Goal: Task Accomplishment & Management: Manage account settings

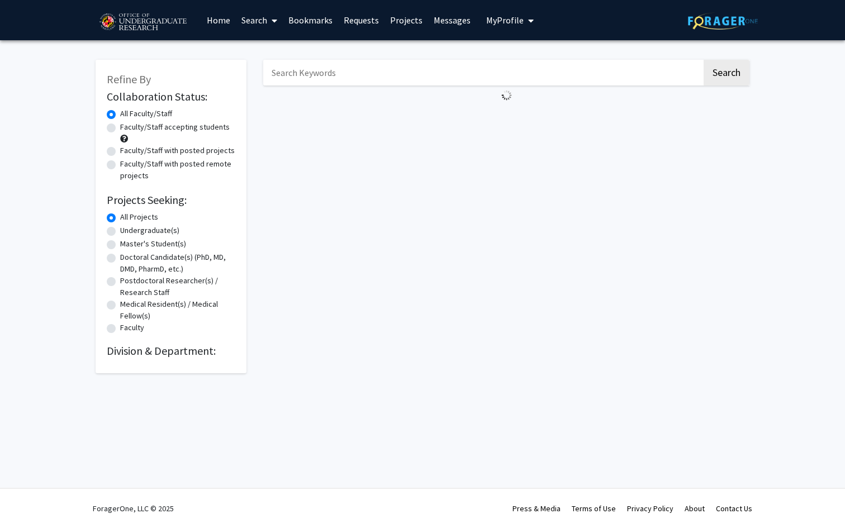
click at [508, 18] on span "My Profile" at bounding box center [504, 20] width 37 height 11
click at [528, 65] on span "View Profile" at bounding box center [556, 64] width 68 height 12
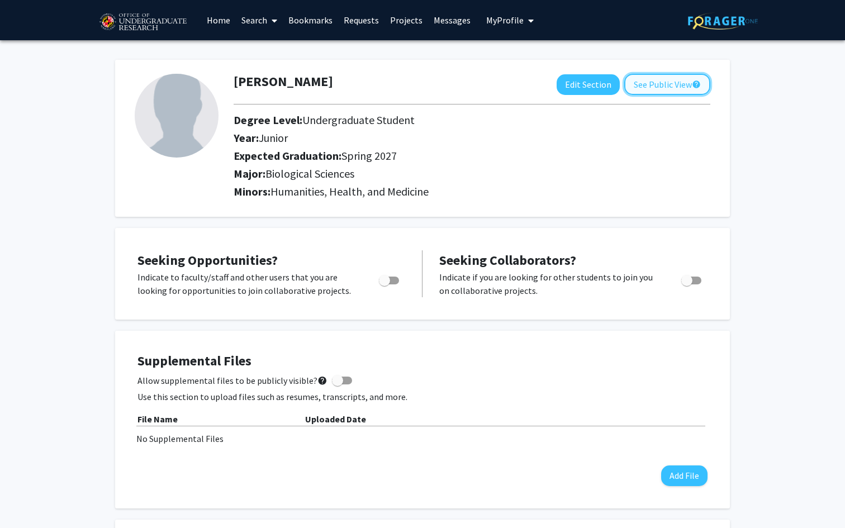
click at [652, 87] on button "See Public View help" at bounding box center [667, 84] width 86 height 21
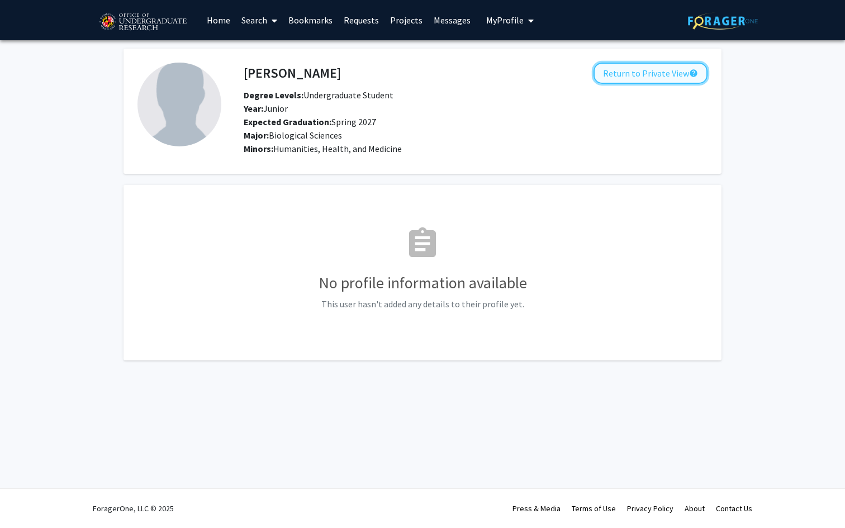
click at [656, 68] on button "Return to Private View help" at bounding box center [651, 73] width 114 height 21
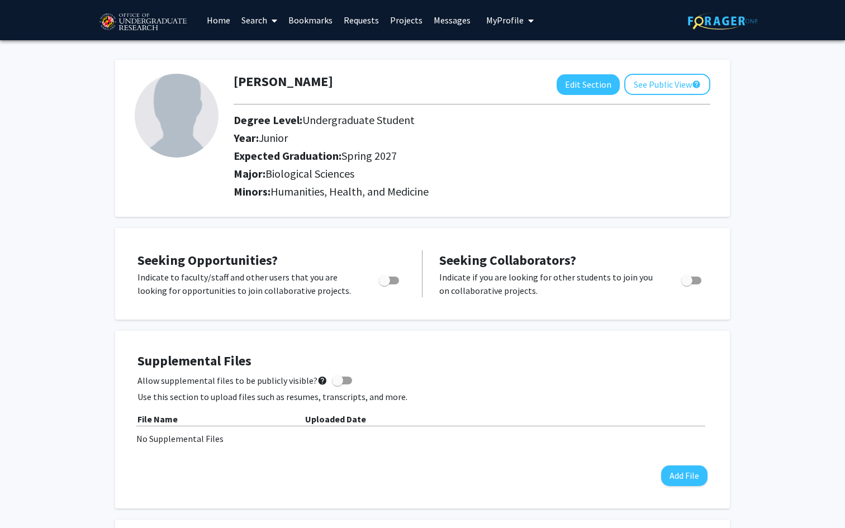
click at [452, 26] on link "Messages" at bounding box center [452, 20] width 48 height 39
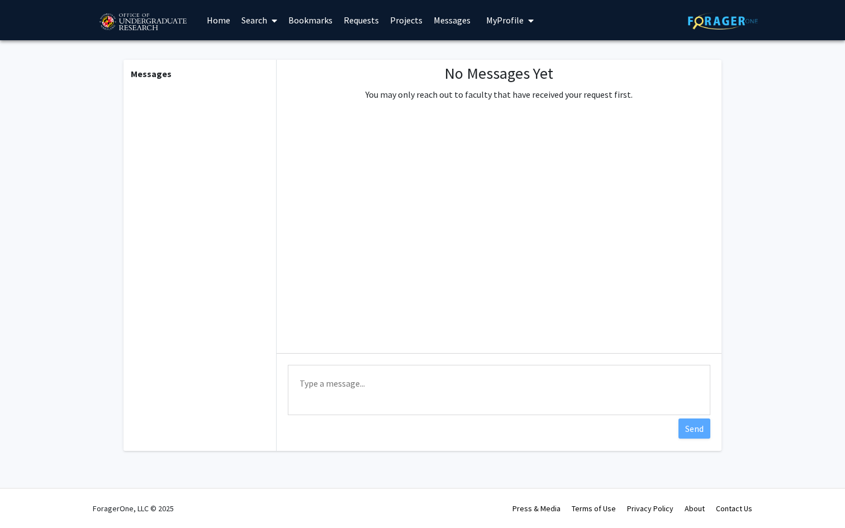
click at [402, 18] on link "Projects" at bounding box center [407, 20] width 44 height 39
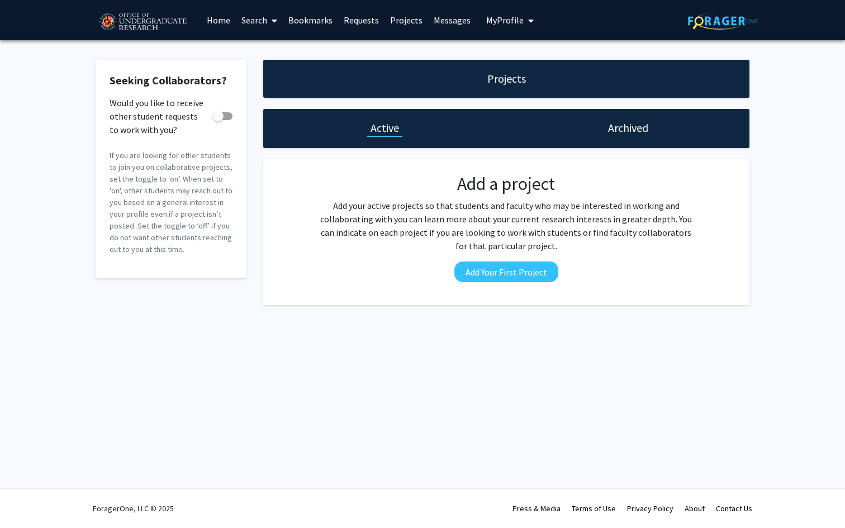
click at [350, 15] on link "Requests" at bounding box center [361, 20] width 46 height 39
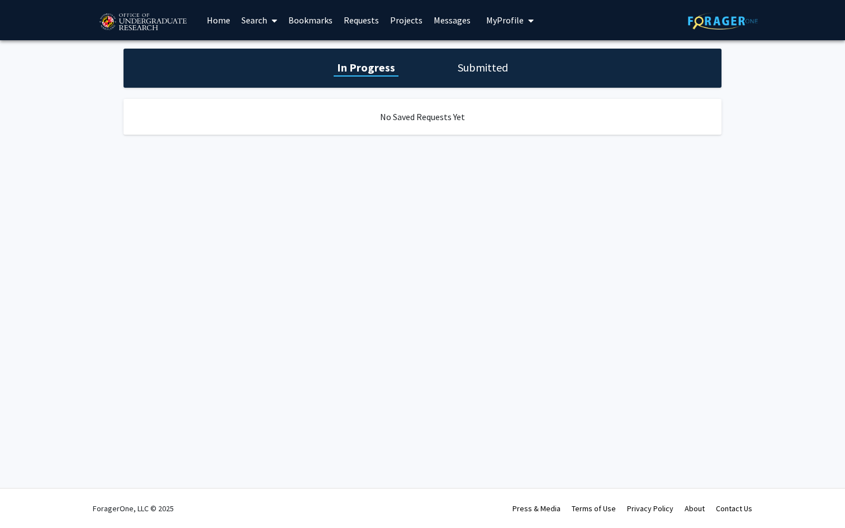
click at [310, 14] on link "Bookmarks" at bounding box center [310, 20] width 55 height 39
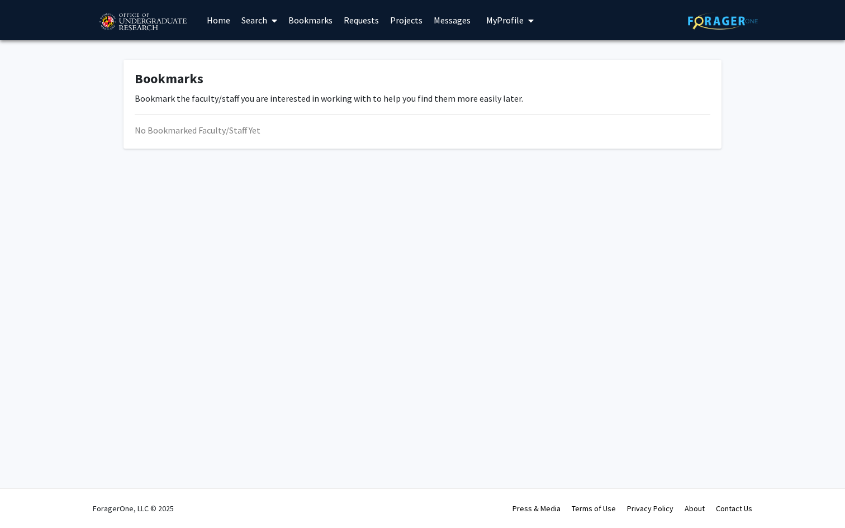
click at [356, 18] on link "Requests" at bounding box center [361, 20] width 46 height 39
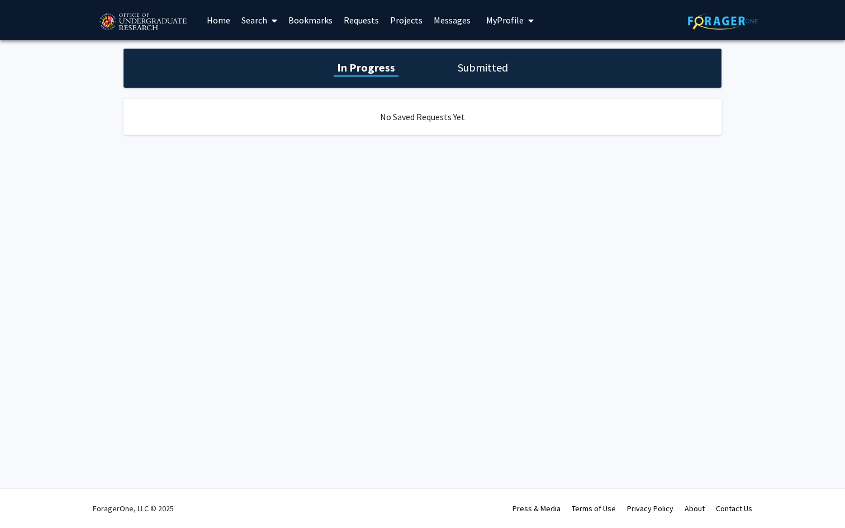
click at [300, 15] on link "Bookmarks" at bounding box center [310, 20] width 55 height 39
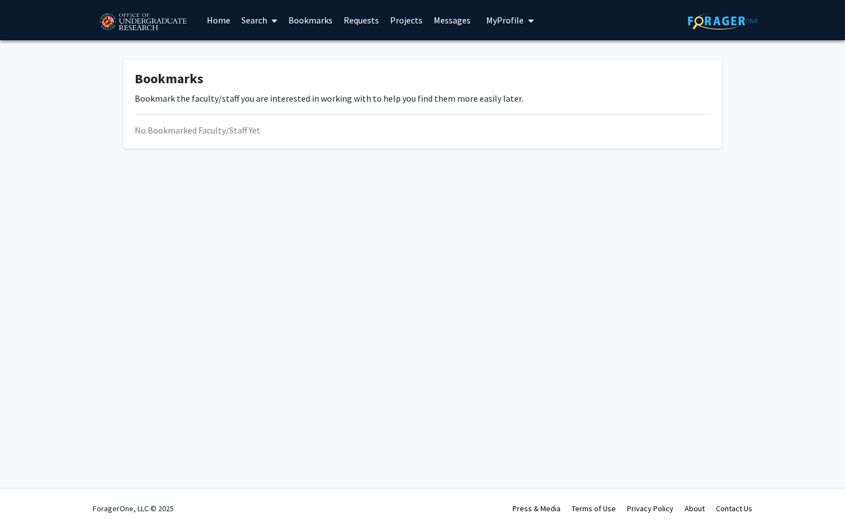
click at [267, 15] on link "Search" at bounding box center [259, 20] width 47 height 39
click at [274, 50] on span "Faculty/Staff" at bounding box center [277, 51] width 82 height 22
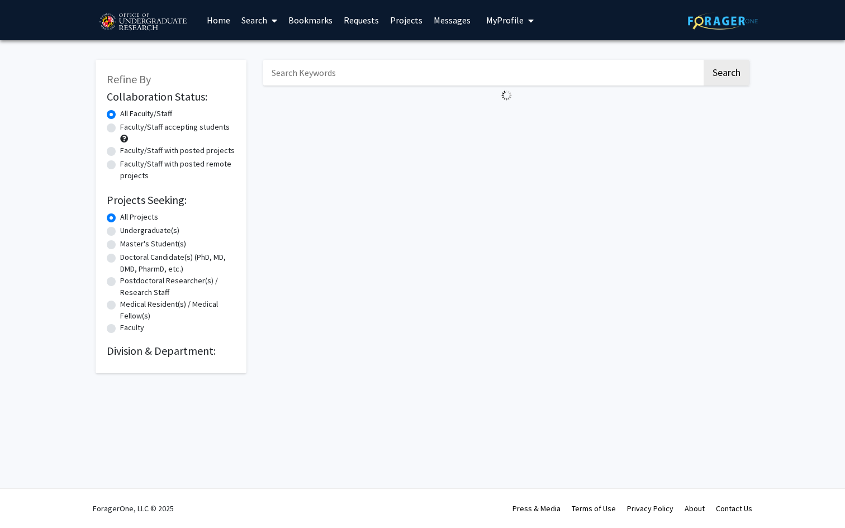
click at [225, 25] on link "Home" at bounding box center [218, 20] width 35 height 39
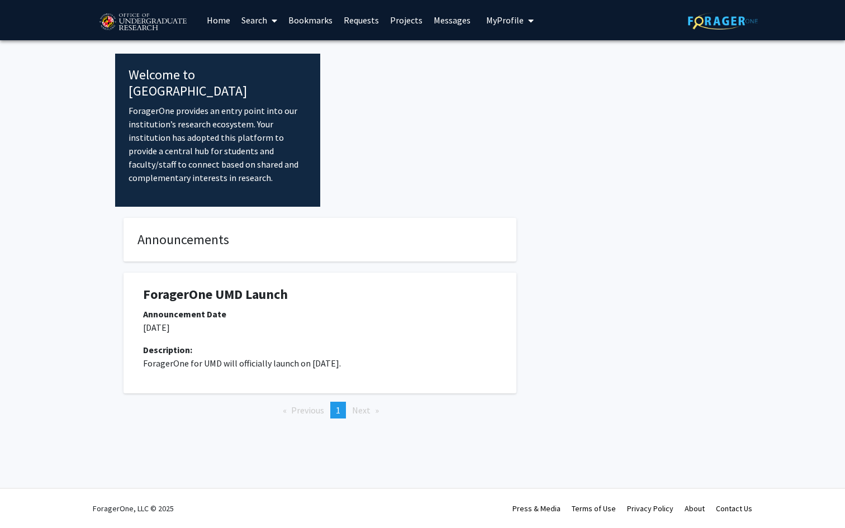
click at [251, 23] on link "Search" at bounding box center [259, 20] width 47 height 39
click at [267, 23] on link "Search" at bounding box center [259, 20] width 47 height 39
click at [274, 23] on icon at bounding box center [275, 20] width 6 height 9
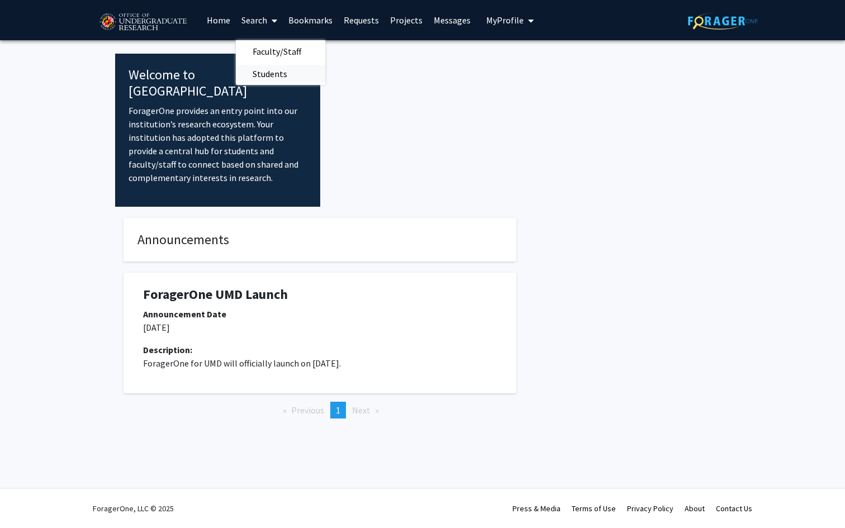
click at [291, 70] on span "Students" at bounding box center [270, 74] width 68 height 22
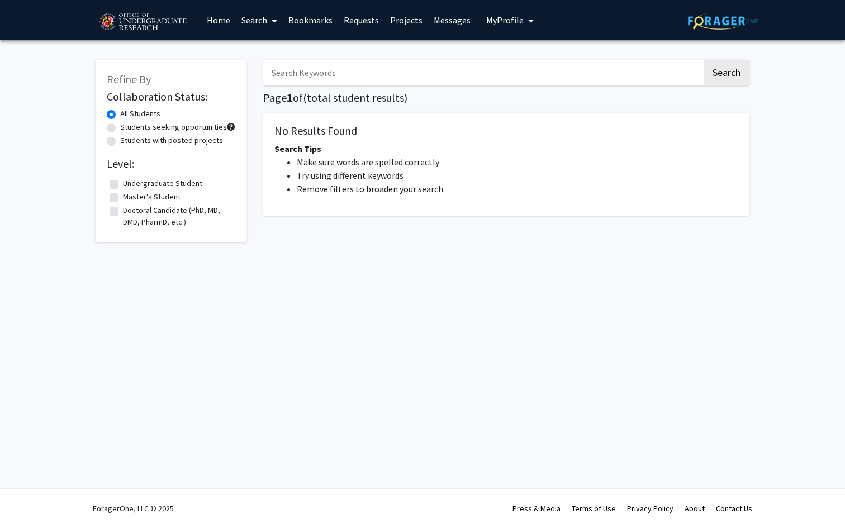
click at [264, 32] on link "Search" at bounding box center [259, 20] width 47 height 39
click at [268, 68] on span "Students" at bounding box center [270, 74] width 68 height 22
click at [257, 19] on link "Search" at bounding box center [259, 20] width 47 height 39
click at [264, 51] on span "Faculty/Staff" at bounding box center [277, 51] width 82 height 22
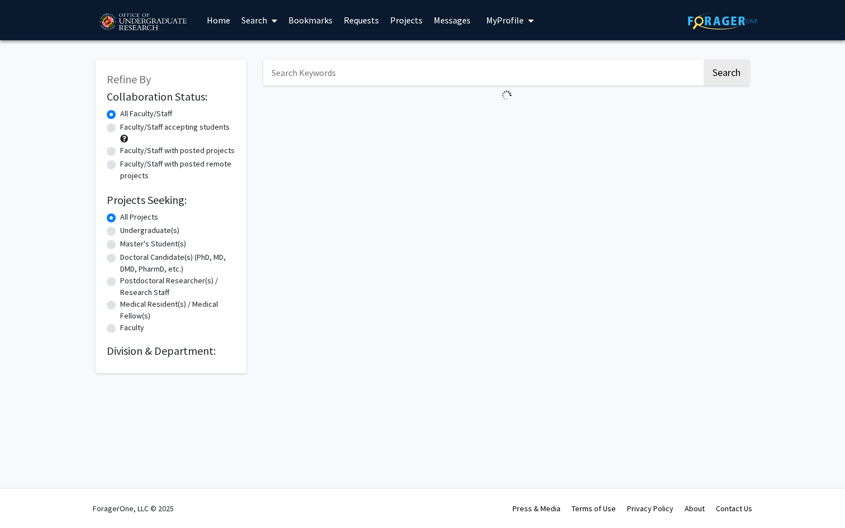
click at [301, 21] on link "Bookmarks" at bounding box center [310, 20] width 55 height 39
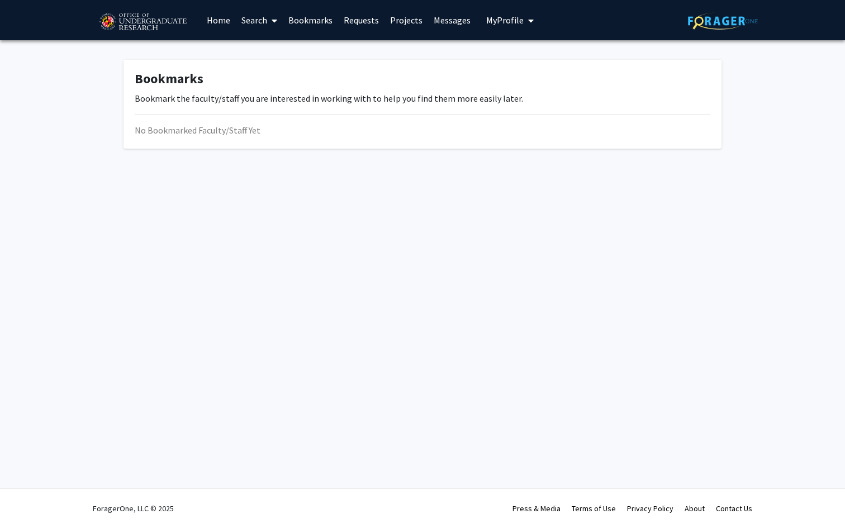
click at [367, 18] on link "Requests" at bounding box center [361, 20] width 46 height 39
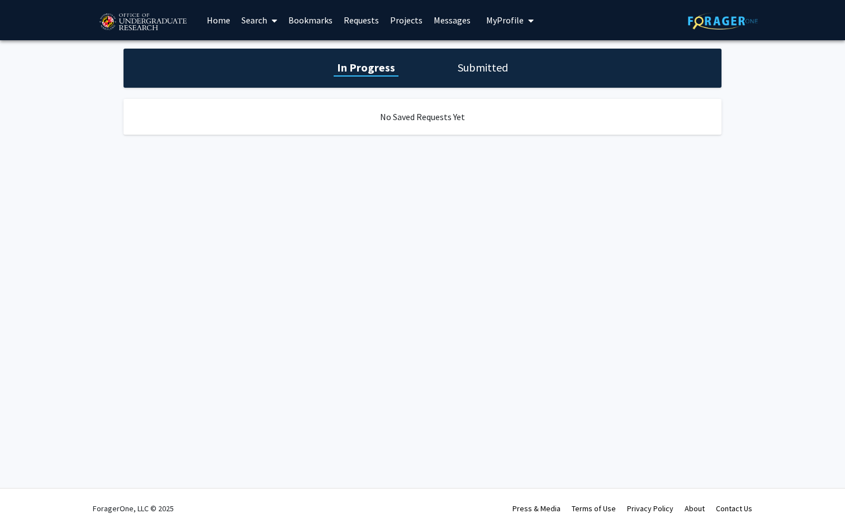
click at [417, 18] on link "Projects" at bounding box center [407, 20] width 44 height 39
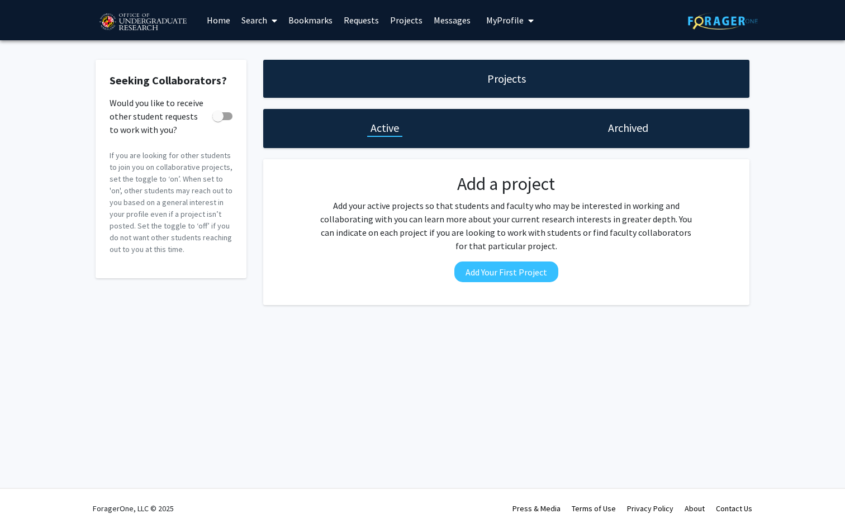
click at [372, 20] on link "Requests" at bounding box center [361, 20] width 46 height 39
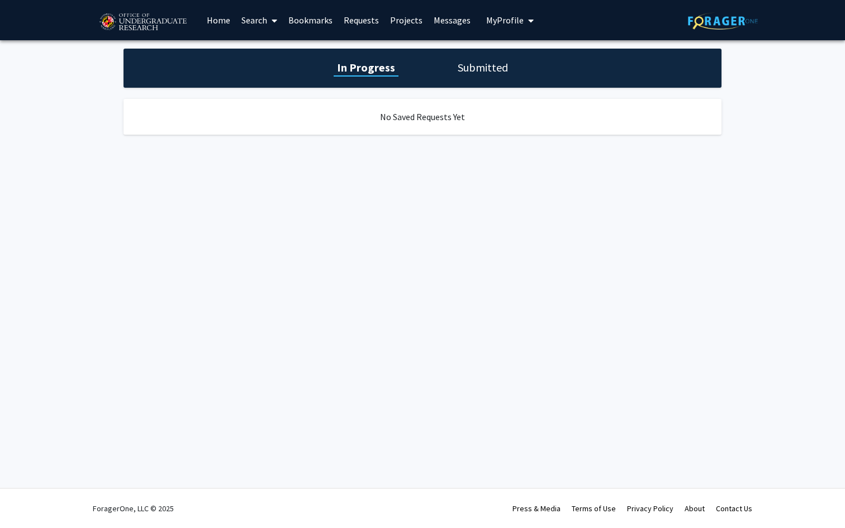
click at [473, 65] on h1 "Submitted" at bounding box center [482, 68] width 57 height 16
click at [504, 16] on span "My Profile" at bounding box center [504, 20] width 37 height 11
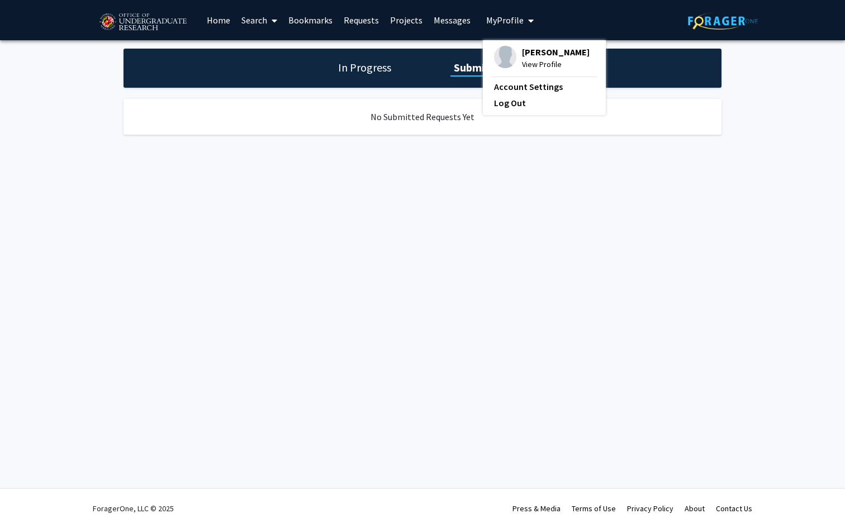
click at [458, 21] on link "Messages" at bounding box center [452, 20] width 48 height 39
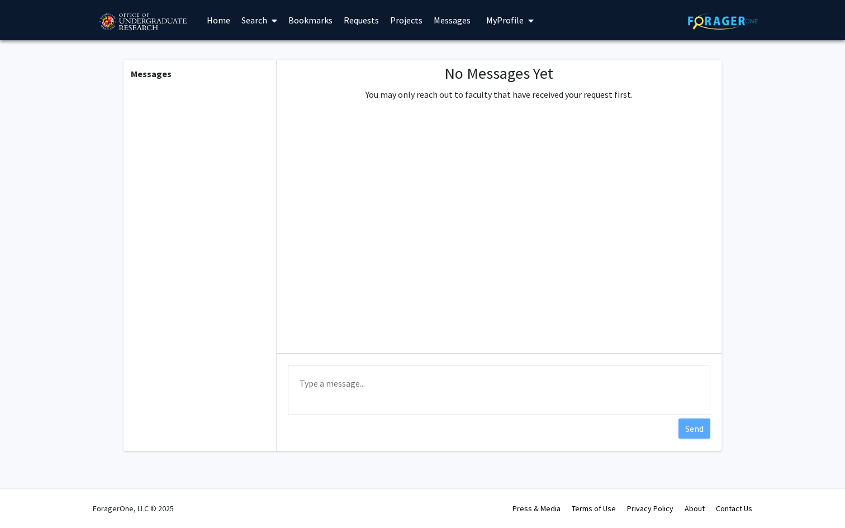
click at [394, 18] on link "Projects" at bounding box center [407, 20] width 44 height 39
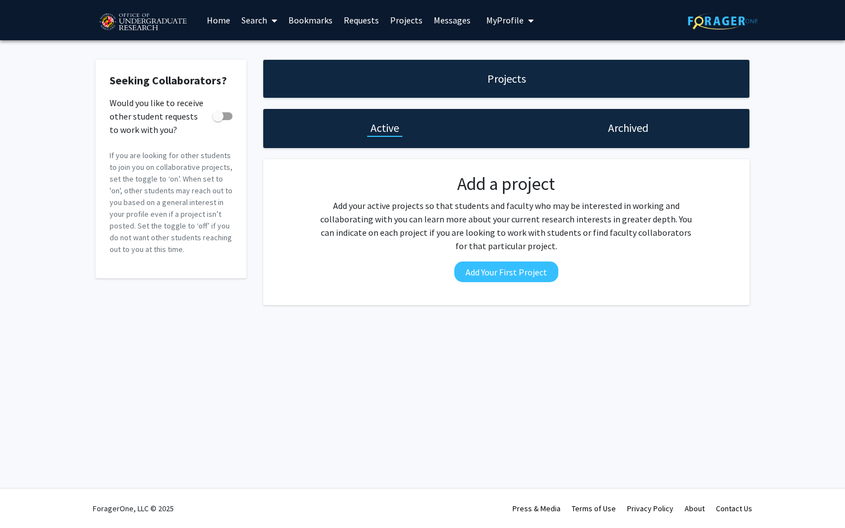
click at [221, 115] on span at bounding box center [217, 116] width 11 height 11
click at [218, 120] on input "Would you like to receive other student requests to work with you?" at bounding box center [217, 120] width 1 height 1
click at [221, 115] on span at bounding box center [226, 116] width 11 height 11
click at [218, 120] on input "Would you like to receive other student requests to work with you?" at bounding box center [217, 120] width 1 height 1
checkbox input "false"
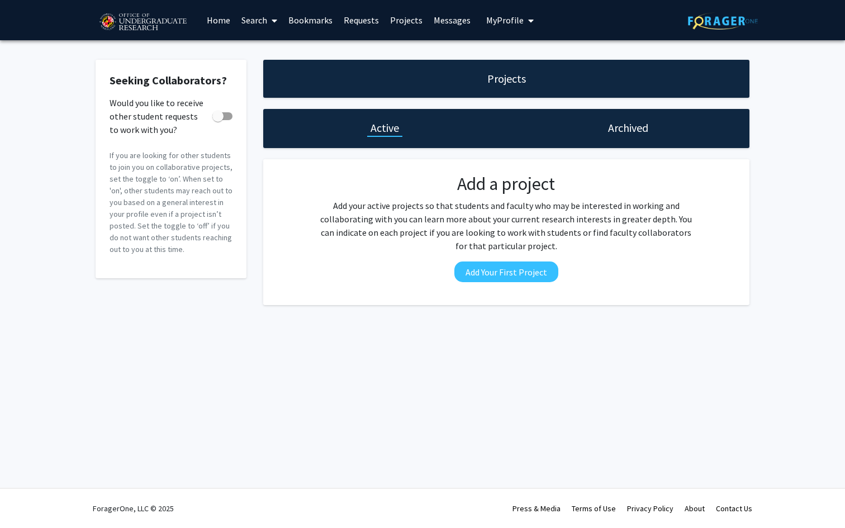
click at [646, 139] on div "Archived" at bounding box center [627, 128] width 243 height 39
click at [645, 121] on h1 "Archived" at bounding box center [628, 128] width 40 height 16
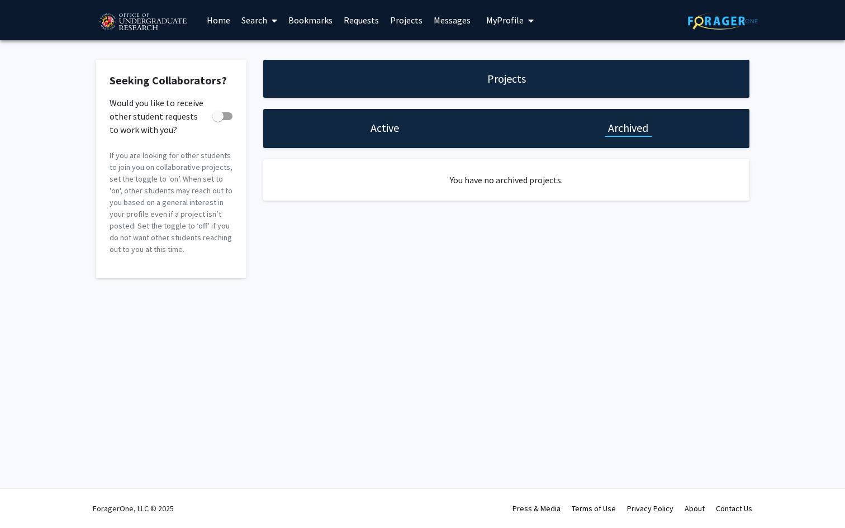
click at [424, 130] on div "Active" at bounding box center [384, 128] width 243 height 39
click at [404, 130] on div "Active" at bounding box center [384, 128] width 243 height 39
click at [384, 130] on h1 "Active" at bounding box center [385, 128] width 29 height 16
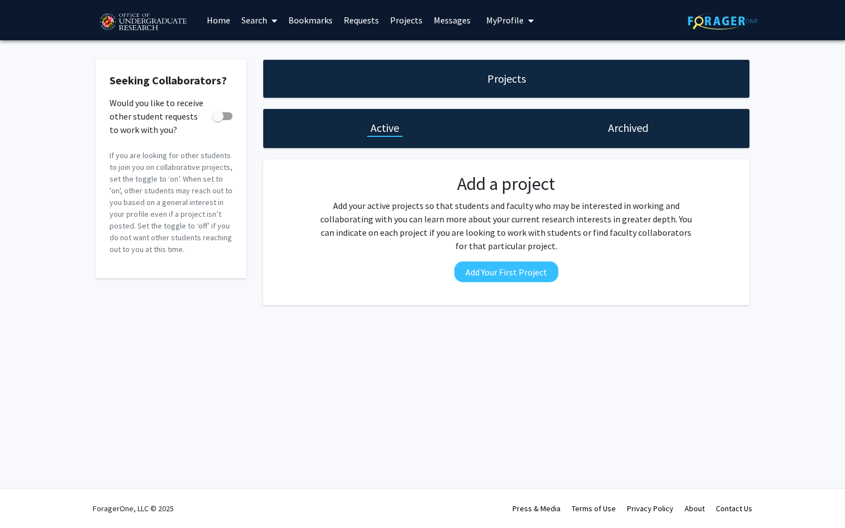
click at [398, 21] on link "Projects" at bounding box center [407, 20] width 44 height 39
click at [358, 19] on link "Requests" at bounding box center [361, 20] width 46 height 39
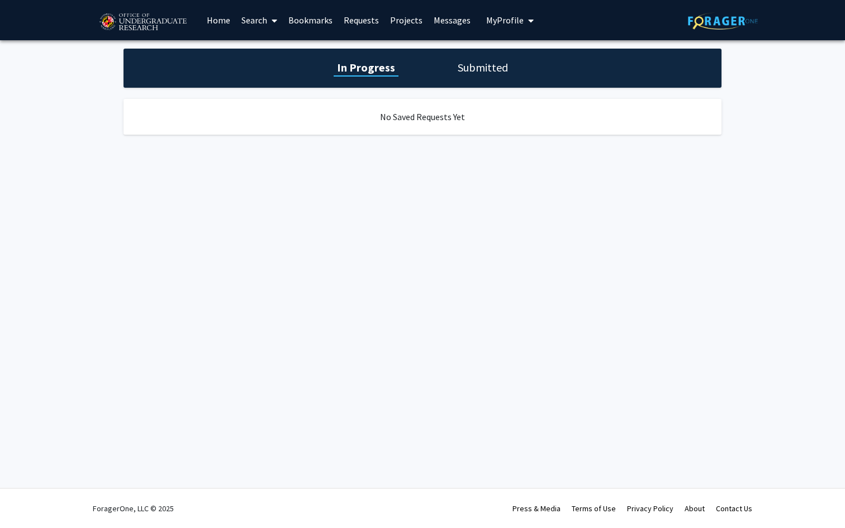
click at [465, 61] on h1 "Submitted" at bounding box center [482, 68] width 57 height 16
click at [398, 68] on div "In Progress Submitted" at bounding box center [423, 68] width 598 height 39
click at [356, 19] on link "Requests" at bounding box center [361, 20] width 46 height 39
click at [318, 17] on link "Bookmarks" at bounding box center [310, 20] width 55 height 39
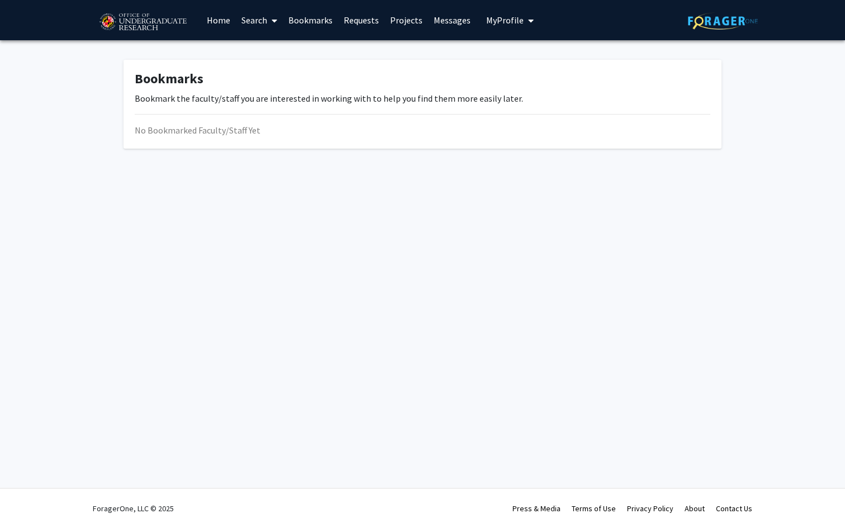
click at [271, 16] on span at bounding box center [272, 20] width 10 height 39
click at [273, 51] on span "Faculty/Staff" at bounding box center [277, 51] width 82 height 22
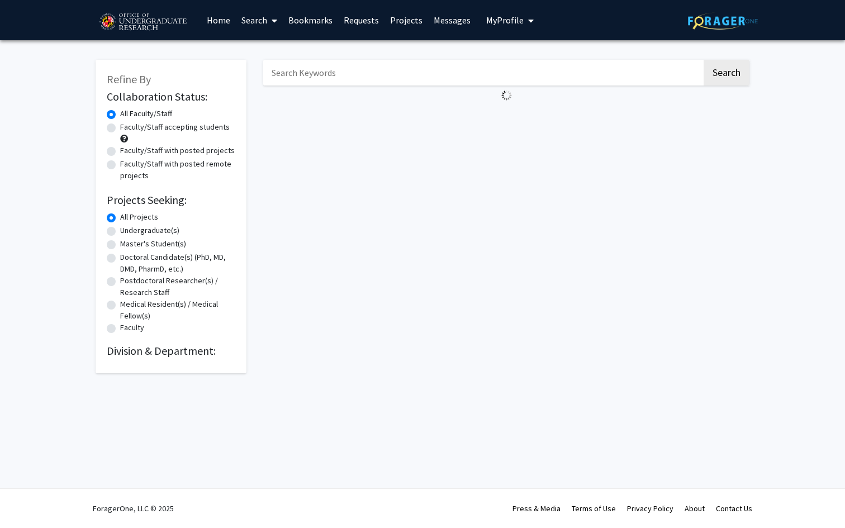
click at [173, 21] on img at bounding box center [143, 22] width 94 height 28
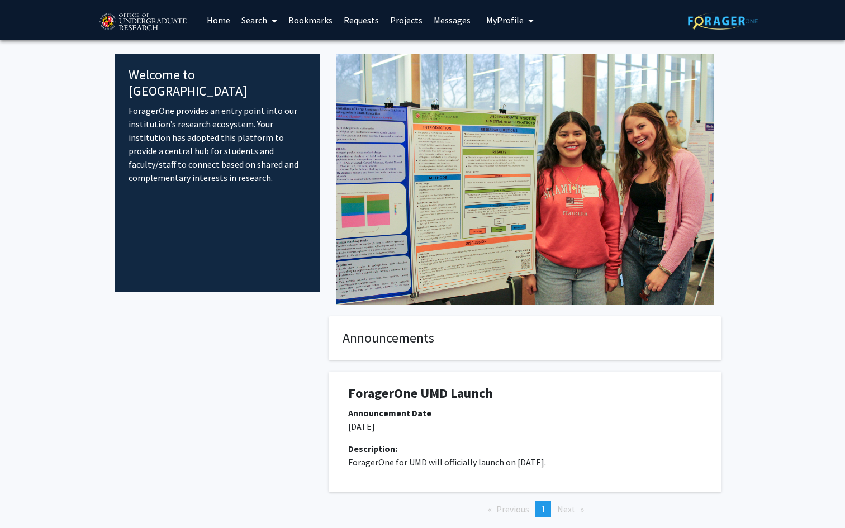
click at [468, 239] on img at bounding box center [525, 180] width 377 height 252
click at [451, 239] on img at bounding box center [525, 180] width 377 height 252
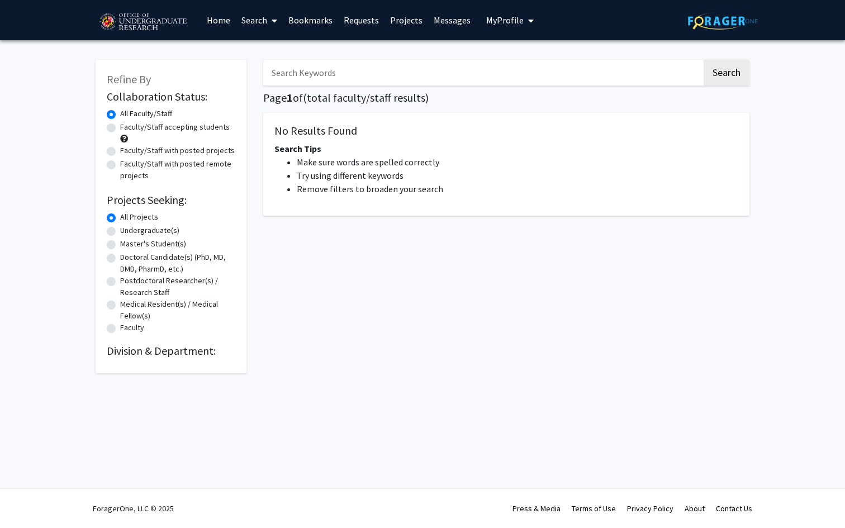
click at [120, 234] on label "Undergraduate(s)" at bounding box center [149, 231] width 59 height 12
click at [120, 232] on input "Undergraduate(s)" at bounding box center [123, 228] width 7 height 7
radio input "true"
click at [729, 69] on button "Search" at bounding box center [727, 73] width 46 height 26
radio input "true"
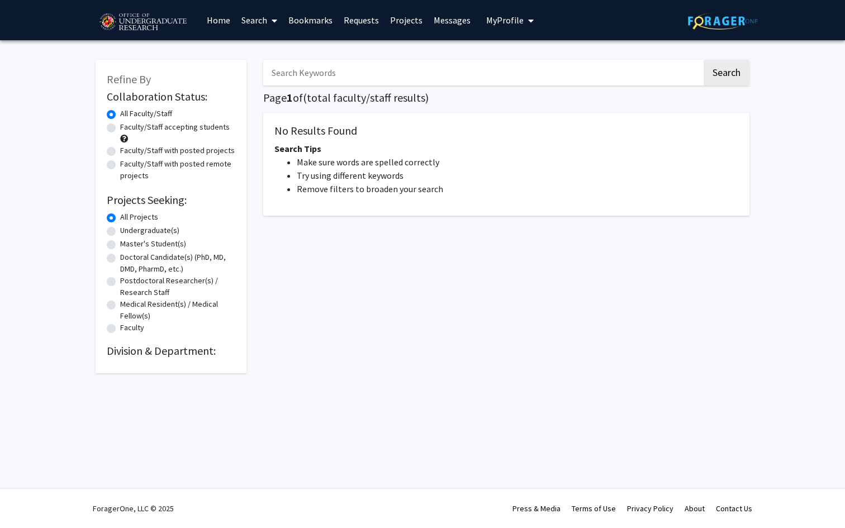
click at [514, 74] on input "Search Keywords" at bounding box center [482, 73] width 439 height 26
type input "Biology"
click at [732, 77] on button "Search" at bounding box center [727, 73] width 46 height 26
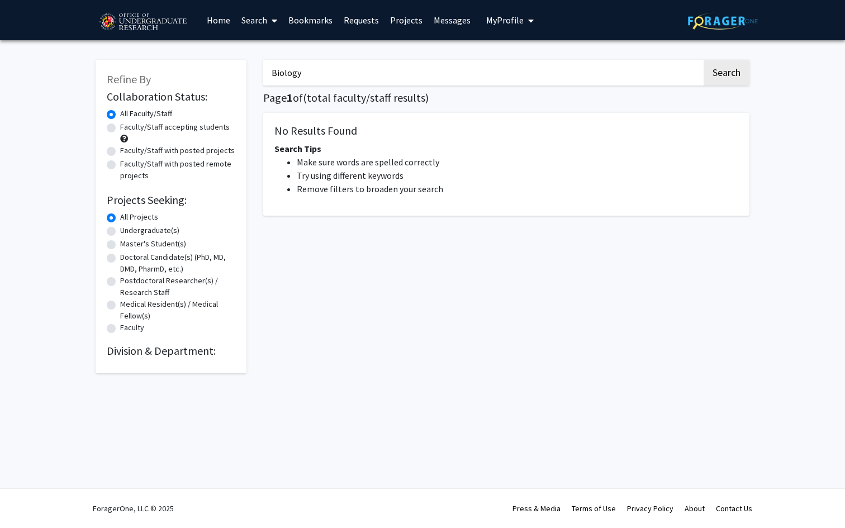
click at [277, 23] on icon at bounding box center [275, 20] width 6 height 9
click at [323, 23] on link "Bookmarks" at bounding box center [310, 20] width 55 height 39
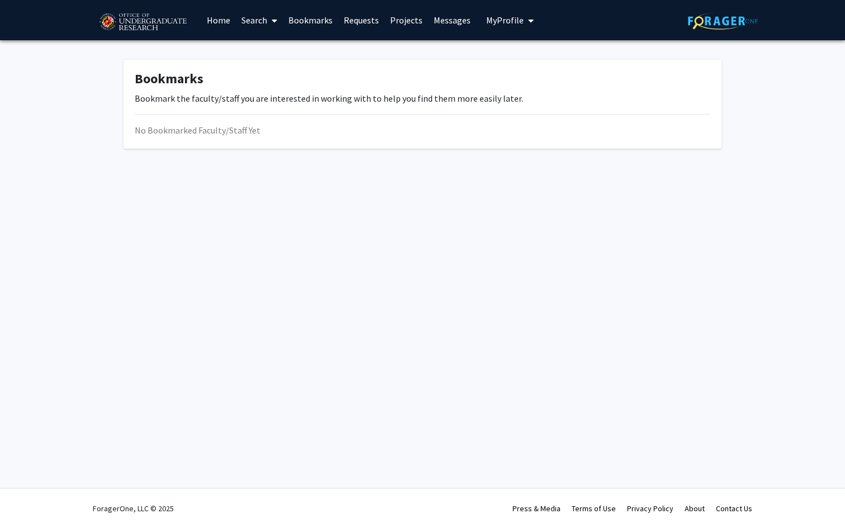
click at [348, 25] on link "Requests" at bounding box center [361, 20] width 46 height 39
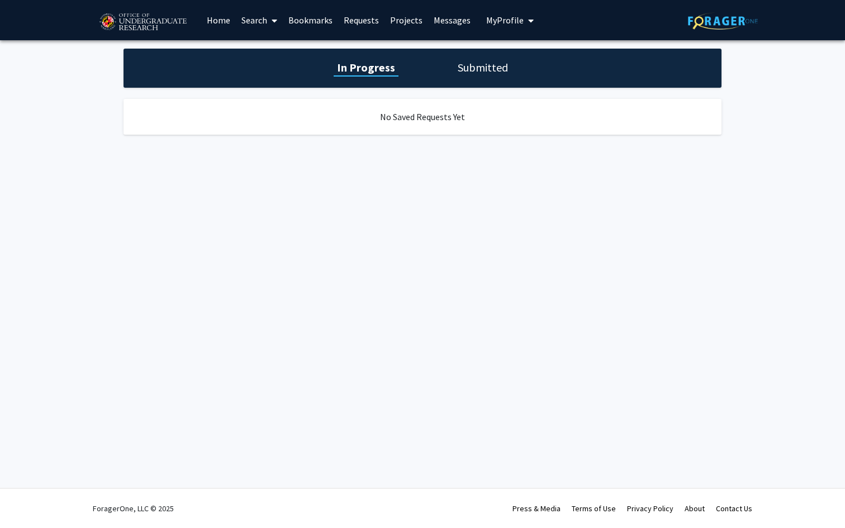
click at [428, 23] on link "Messages" at bounding box center [452, 20] width 48 height 39
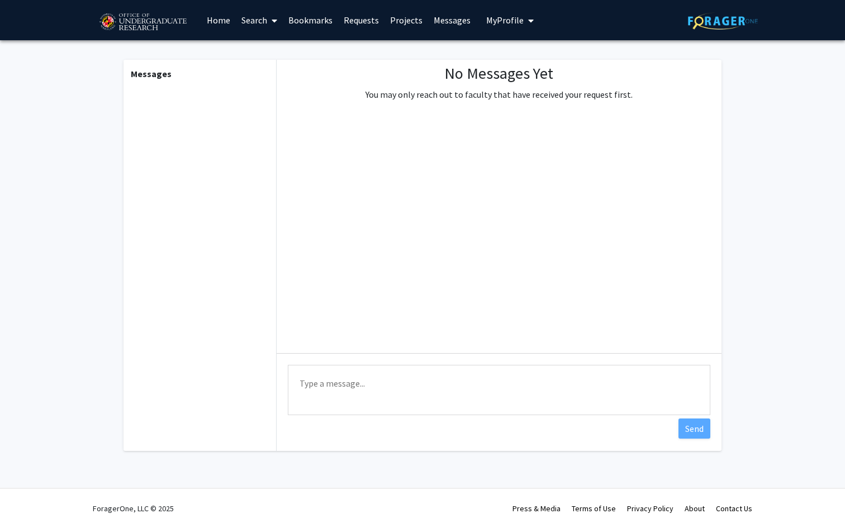
click at [468, 19] on link "Messages" at bounding box center [452, 20] width 48 height 39
click at [494, 20] on span "My Profile" at bounding box center [504, 20] width 37 height 11
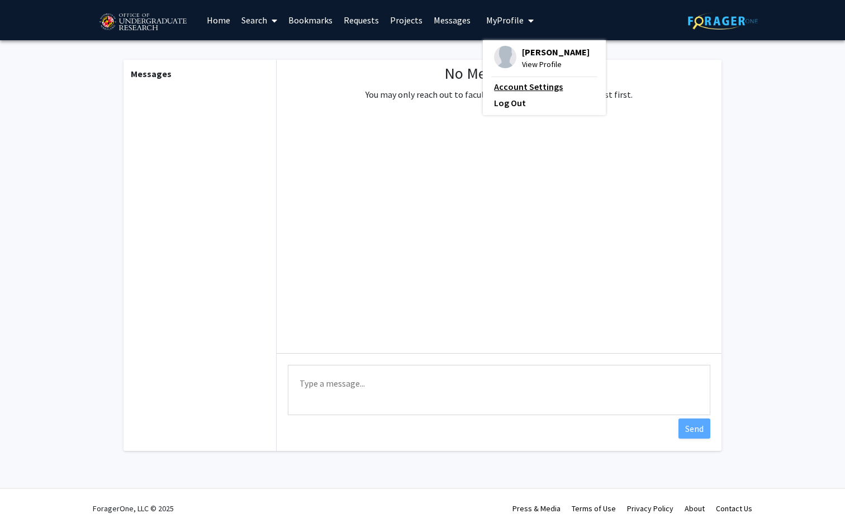
click at [497, 90] on link "Account Settings" at bounding box center [544, 86] width 101 height 13
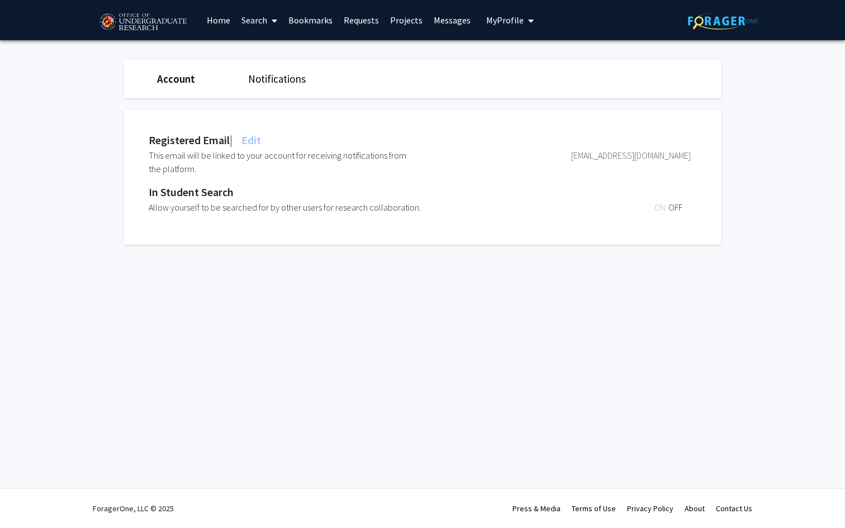
click at [671, 210] on span "OFF" at bounding box center [676, 207] width 14 height 11
click at [680, 210] on span "OFF" at bounding box center [676, 207] width 14 height 11
click at [674, 206] on span "OFF" at bounding box center [676, 207] width 14 height 11
